Goal: Information Seeking & Learning: Learn about a topic

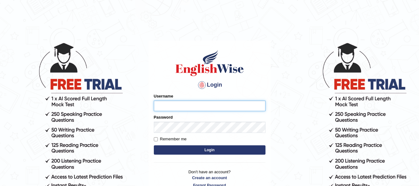
click at [214, 111] on input "Username" at bounding box center [210, 105] width 112 height 11
drag, startPoint x: 214, startPoint y: 114, endPoint x: 213, endPoint y: 99, distance: 15.5
click at [213, 99] on div "Login Please fix the following errors: Username Password Remember me Login Don'…" at bounding box center [210, 119] width 122 height 156
type input "a"
type input "andersons"
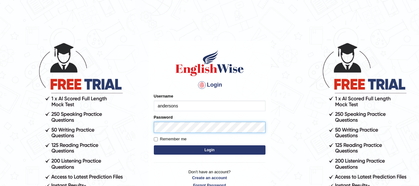
click at [154, 145] on button "Login" at bounding box center [210, 149] width 112 height 9
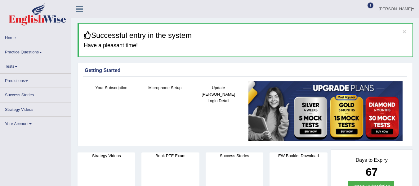
scroll to position [16, 0]
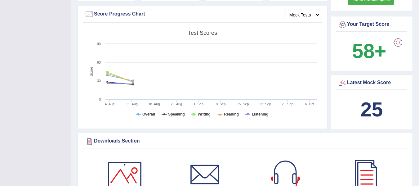
drag, startPoint x: 423, startPoint y: 21, endPoint x: 416, endPoint y: 59, distance: 38.9
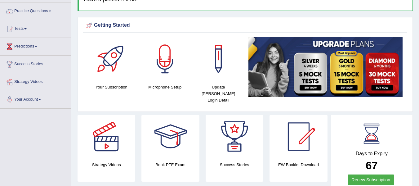
scroll to position [0, 0]
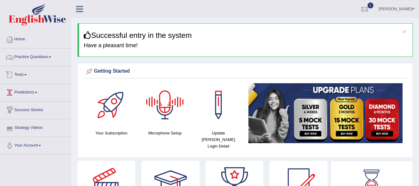
click at [27, 58] on link "Practice Questions" at bounding box center [35, 56] width 71 height 16
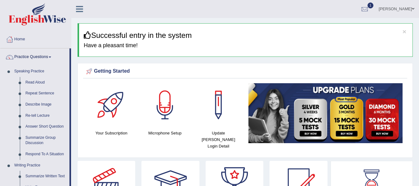
drag, startPoint x: 70, startPoint y: 91, endPoint x: 71, endPoint y: 106, distance: 15.2
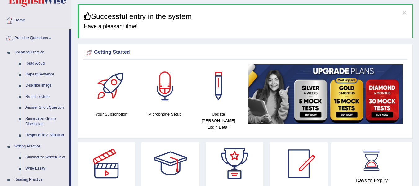
scroll to position [15, 0]
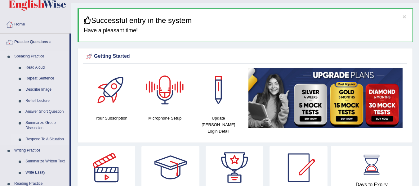
click at [30, 140] on link "Respond To A Situation" at bounding box center [46, 139] width 47 height 11
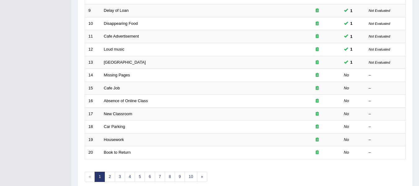
scroll to position [225, 0]
